Goal: Task Accomplishment & Management: Complete application form

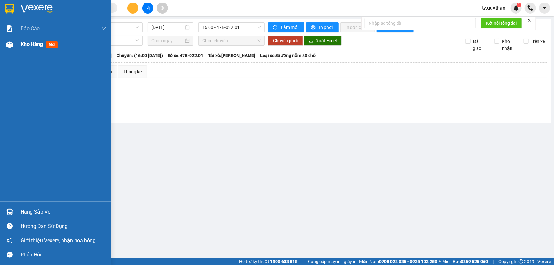
click at [18, 44] on div "Kho hàng mới" at bounding box center [55, 45] width 111 height 16
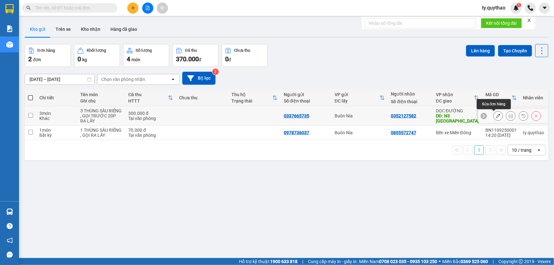
click at [496, 115] on icon at bounding box center [498, 116] width 4 height 4
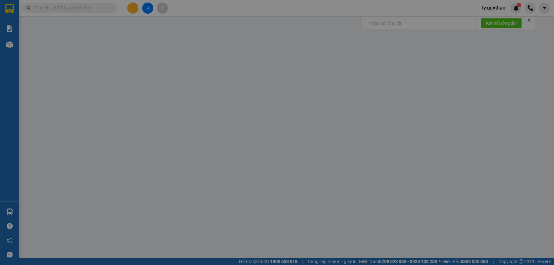
type input "0337665735"
type input "0352127582"
type input "N3 [GEOGRAPHIC_DATA]"
type input "300.000"
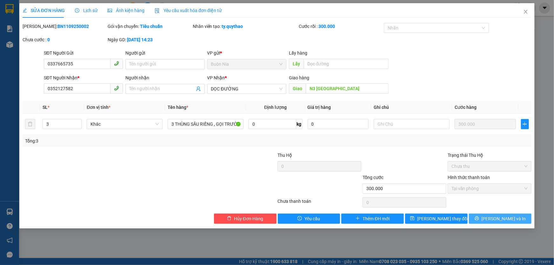
click at [494, 218] on button "[PERSON_NAME] và In" at bounding box center [500, 219] width 63 height 10
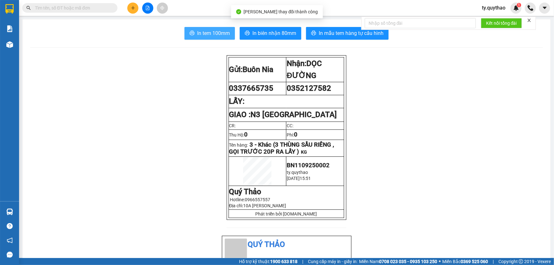
click at [220, 35] on span "In tem 100mm" at bounding box center [213, 33] width 33 height 8
click at [132, 10] on button at bounding box center [132, 8] width 11 height 11
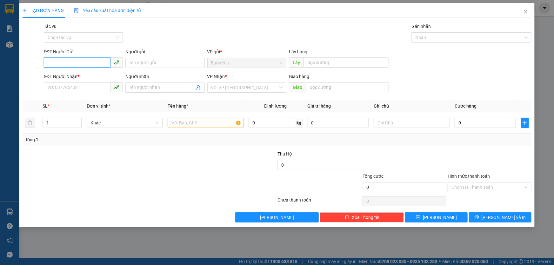
click at [94, 62] on input "SĐT Người Gửi" at bounding box center [77, 62] width 67 height 10
click at [81, 65] on input "0965" at bounding box center [77, 62] width 67 height 10
click at [85, 63] on input "0965" at bounding box center [77, 62] width 67 height 10
click at [85, 61] on input "0965" at bounding box center [77, 62] width 67 height 10
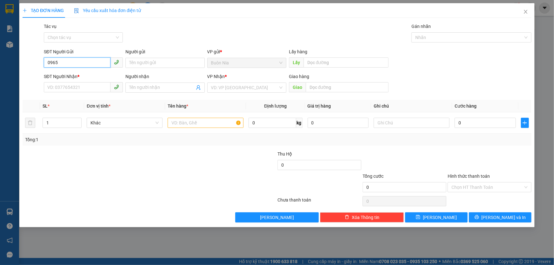
click at [85, 61] on input "0965" at bounding box center [77, 62] width 67 height 10
click at [65, 66] on input "0965" at bounding box center [77, 62] width 67 height 10
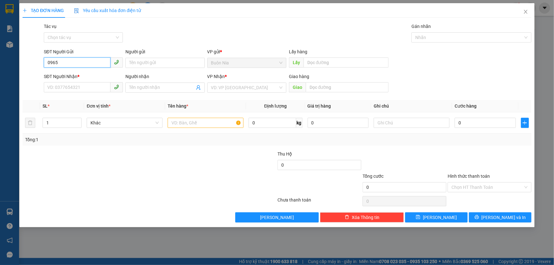
click at [72, 63] on input "0965" at bounding box center [77, 62] width 67 height 10
click at [76, 63] on input "0962" at bounding box center [77, 62] width 67 height 10
click at [78, 77] on div "0969625657" at bounding box center [83, 75] width 71 height 7
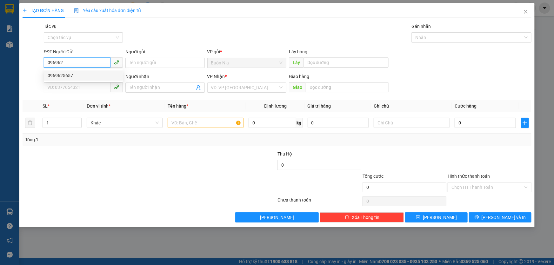
click at [78, 77] on div "0969625657" at bounding box center [83, 75] width 71 height 7
type input "0969625657"
type input "0382587300"
type input "BX [GEOGRAPHIC_DATA]"
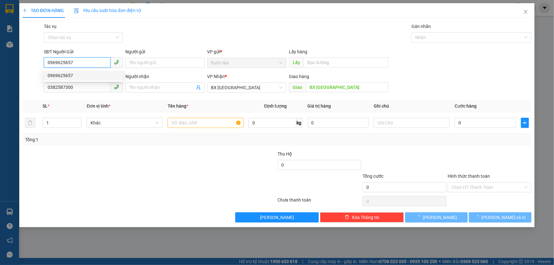
click at [78, 77] on div "0969625657" at bounding box center [83, 75] width 71 height 7
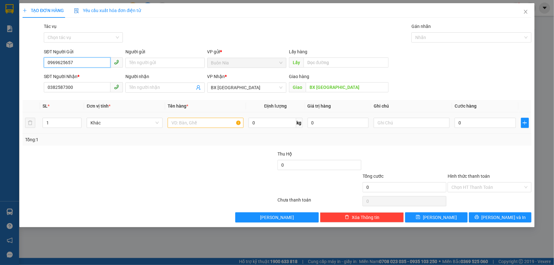
type input "0969625657"
click at [454, 124] on td "0" at bounding box center [485, 122] width 66 height 21
click at [459, 124] on input "0" at bounding box center [485, 123] width 61 height 10
type input "5"
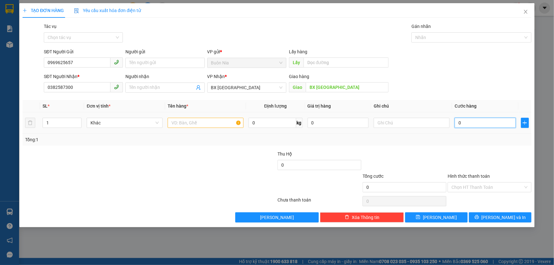
type input "5"
type input "50"
type input "500"
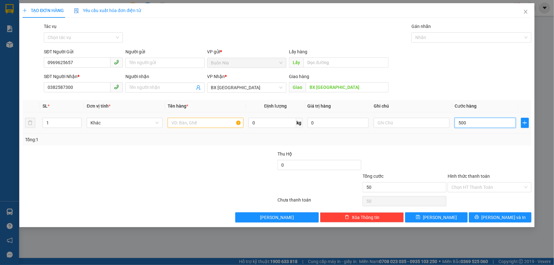
type input "500"
type input "5.000"
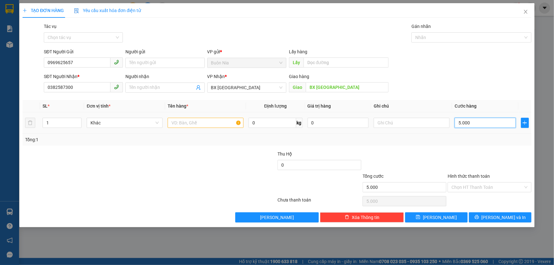
type input "50.000"
click at [178, 126] on input "text" at bounding box center [206, 123] width 76 height 10
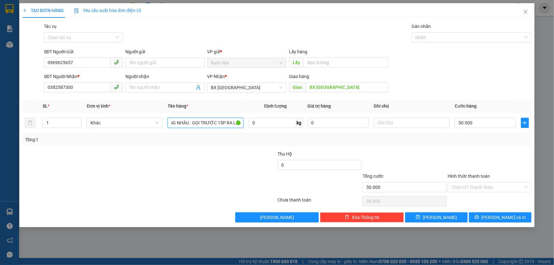
scroll to position [0, 15]
type input "1 THÙNG NHÀU . GỌI TRƯỚC 15P RA LẤY"
click at [487, 184] on input "Hình thức thanh toán" at bounding box center [487, 188] width 72 height 10
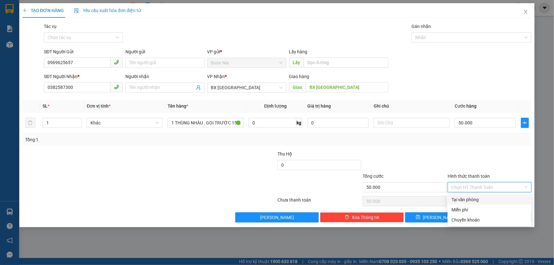
click at [484, 200] on div "Tại văn phòng" at bounding box center [489, 199] width 76 height 7
type input "0"
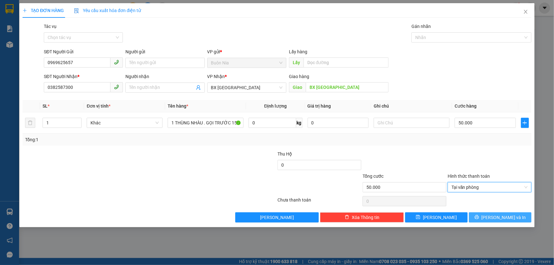
click at [495, 217] on span "[PERSON_NAME] và In" at bounding box center [504, 217] width 44 height 7
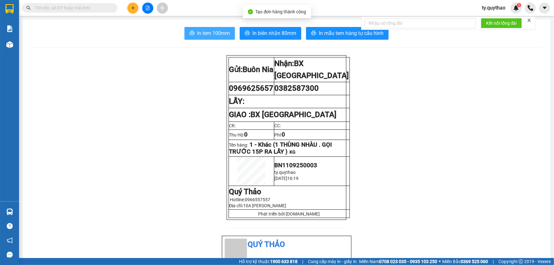
click at [202, 38] on button "In tem 100mm" at bounding box center [209, 33] width 50 height 13
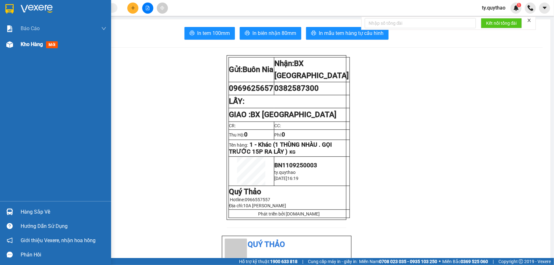
click at [39, 47] on span "Kho hàng" at bounding box center [32, 44] width 22 height 6
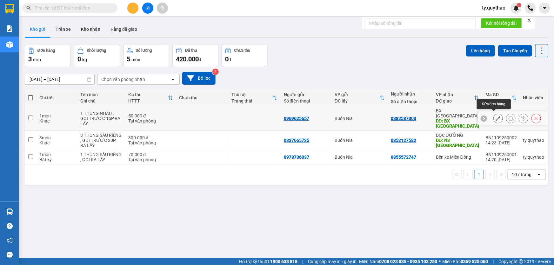
click at [496, 116] on icon at bounding box center [498, 118] width 4 height 4
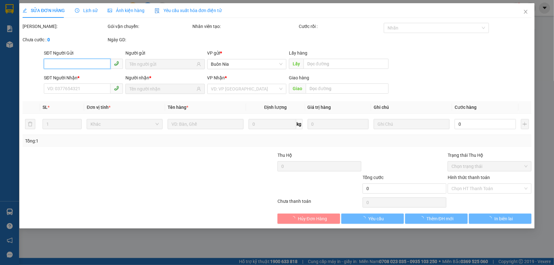
type input "0969625657"
type input "0382587300"
type input "BX [GEOGRAPHIC_DATA]"
type input "50.000"
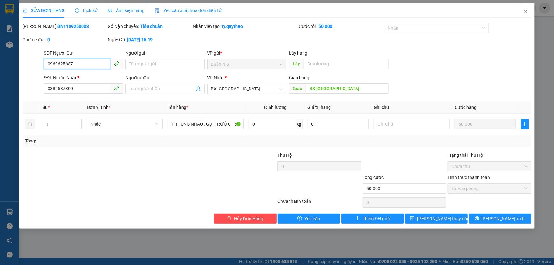
click at [63, 65] on input "0969625657" at bounding box center [77, 64] width 67 height 10
click at [64, 63] on input "0969625657" at bounding box center [77, 64] width 67 height 10
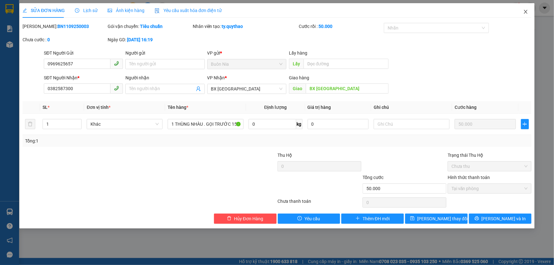
click at [528, 14] on icon "close" at bounding box center [525, 11] width 5 height 5
click at [528, 14] on div "Kết quả tìm kiếm ( 1 ) Bộ lọc Mã ĐH Trạng thái Món hàng Thu hộ Tổng cước Chưa c…" at bounding box center [277, 8] width 554 height 16
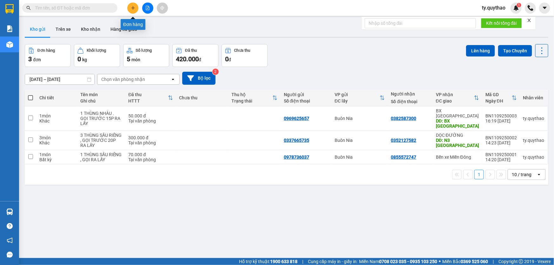
click at [135, 6] on icon "plus" at bounding box center [133, 8] width 4 height 4
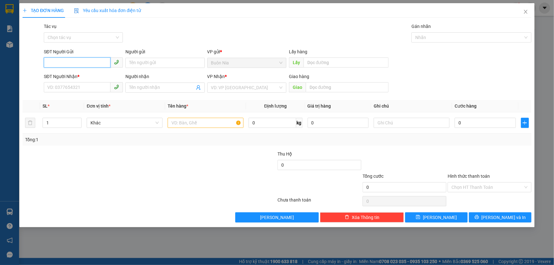
click at [81, 61] on input "SĐT Người Gửi" at bounding box center [77, 62] width 67 height 10
paste input "0969625657"
type input "0969625657"
drag, startPoint x: 81, startPoint y: 62, endPoint x: 95, endPoint y: 131, distance: 70.7
click at [95, 131] on td "Khác" at bounding box center [124, 122] width 81 height 21
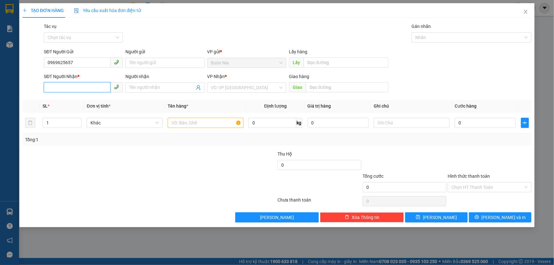
click at [70, 89] on input "SĐT Người Nhận *" at bounding box center [77, 87] width 67 height 10
click at [78, 86] on input "SĐT Người Nhận *" at bounding box center [77, 87] width 67 height 10
click at [80, 98] on div "0382587300" at bounding box center [83, 100] width 71 height 7
type input "0382587300"
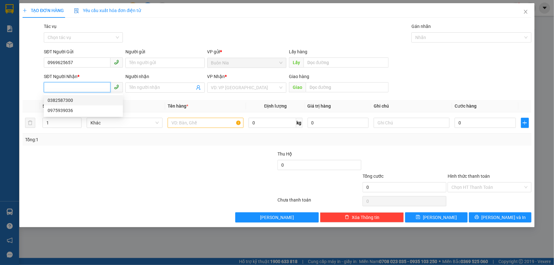
type input "BX [GEOGRAPHIC_DATA]"
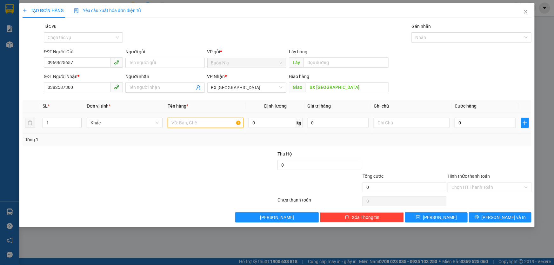
click at [218, 121] on input "text" at bounding box center [206, 123] width 76 height 10
type input "1 THÙNG NHÀU , GỌI TRƯỚC 15P RA LẤY"
click at [456, 124] on input "0" at bounding box center [485, 123] width 61 height 10
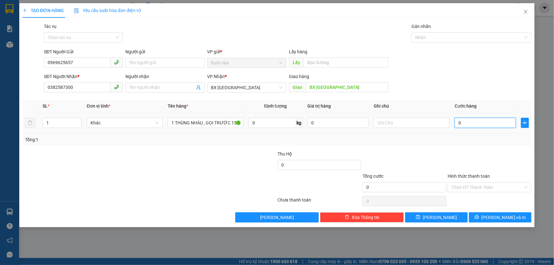
type input "6"
type input "60"
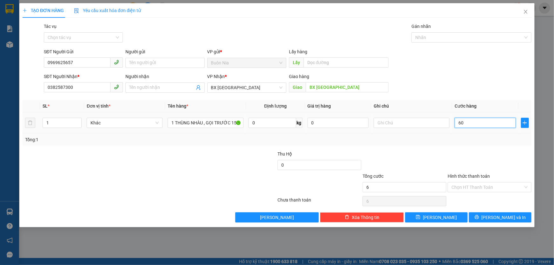
type input "60"
type input "600"
type input "6.000"
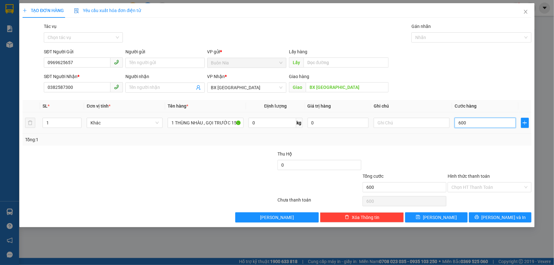
type input "6.000"
type input "60.000"
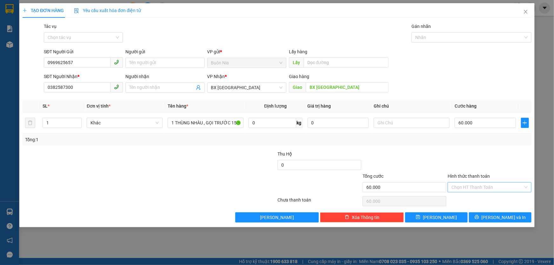
click at [487, 189] on input "Hình thức thanh toán" at bounding box center [487, 188] width 72 height 10
type input "60.000"
click at [487, 189] on input "Hình thức thanh toán" at bounding box center [487, 188] width 72 height 10
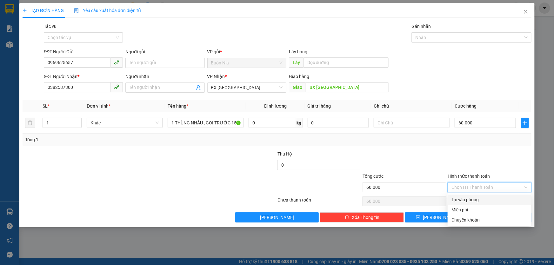
click at [486, 200] on div "Tại văn phòng" at bounding box center [489, 199] width 76 height 7
type input "0"
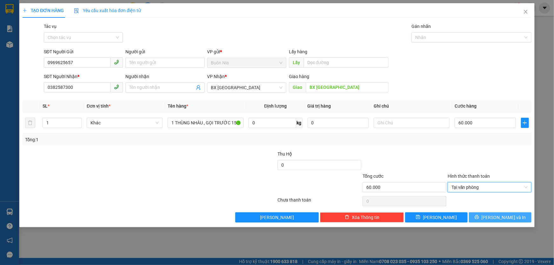
click at [494, 218] on button "[PERSON_NAME] và In" at bounding box center [500, 217] width 63 height 10
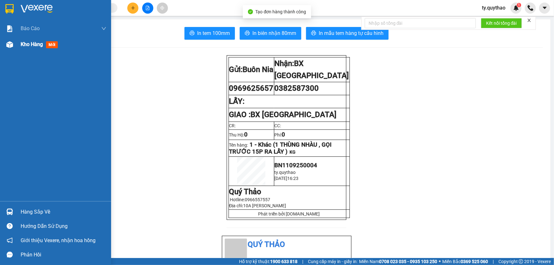
click at [10, 40] on div at bounding box center [9, 44] width 11 height 11
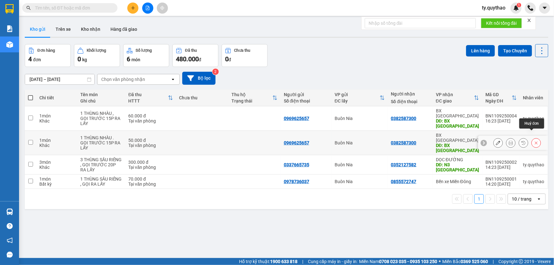
click at [534, 141] on icon at bounding box center [536, 143] width 4 height 4
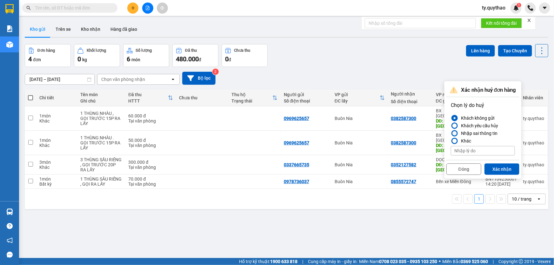
click at [489, 133] on div "Nhập sai thông tin" at bounding box center [477, 134] width 39 height 8
click at [451, 133] on input "Nhập sai thông tin" at bounding box center [451, 133] width 0 height 0
click at [502, 170] on button "Xác nhận" at bounding box center [501, 168] width 35 height 11
click at [502, 176] on div "BN1109250001" at bounding box center [500, 178] width 31 height 5
checkbox input "true"
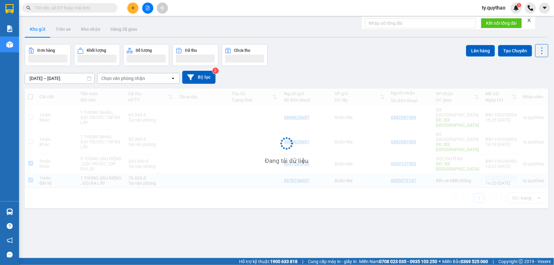
checkbox input "true"
